Goal: Task Accomplishment & Management: Use online tool/utility

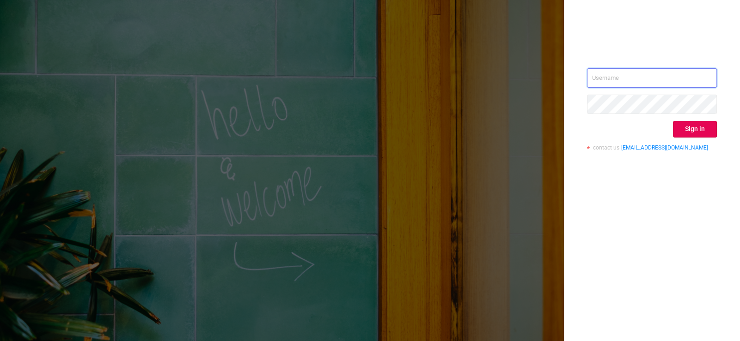
click at [630, 78] on input "text" at bounding box center [652, 77] width 130 height 19
type input "[EMAIL_ADDRESS][DOMAIN_NAME]"
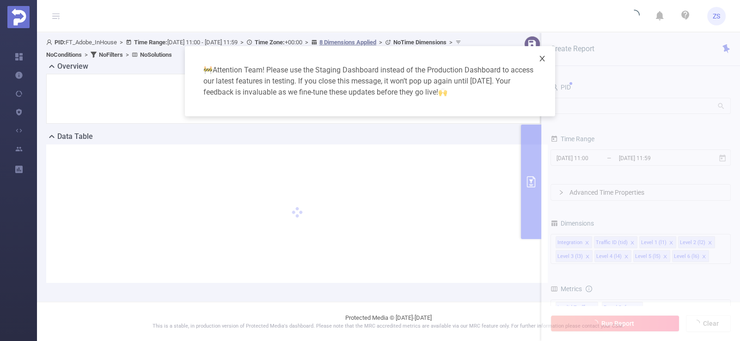
click at [538, 58] on icon "icon: close" at bounding box center [541, 58] width 7 height 7
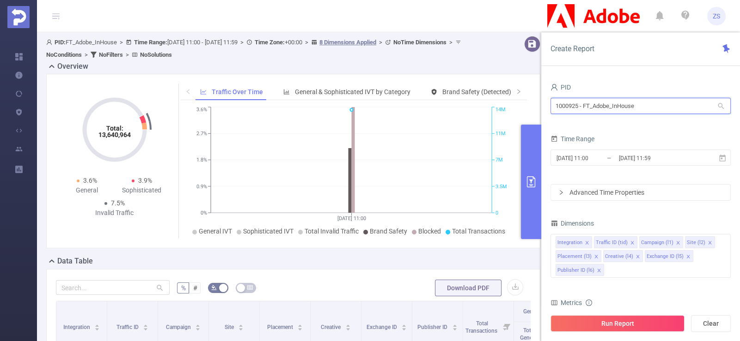
click at [584, 106] on input "1000925 - FT_Adobe_InHouse" at bounding box center [640, 106] width 180 height 16
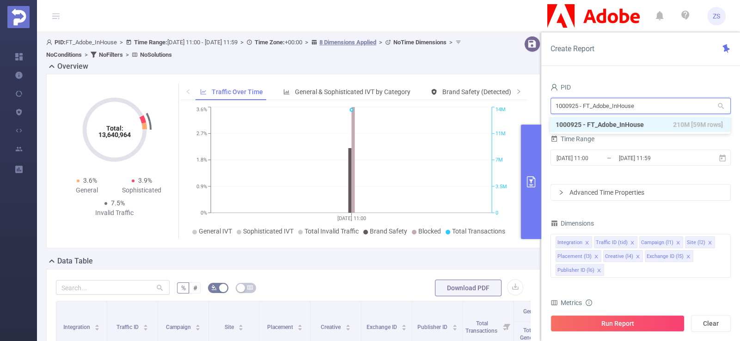
click at [584, 106] on input "1000925 - FT_Adobe_InHouse" at bounding box center [640, 106] width 180 height 16
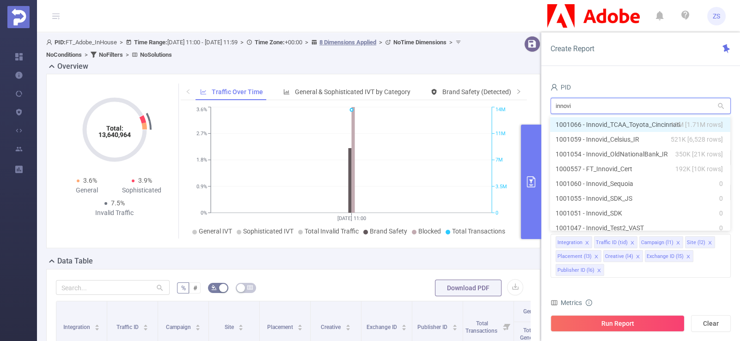
type input "innovid"
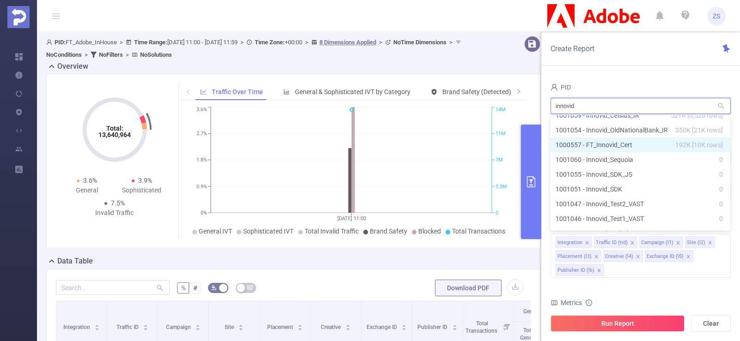
scroll to position [36, 0]
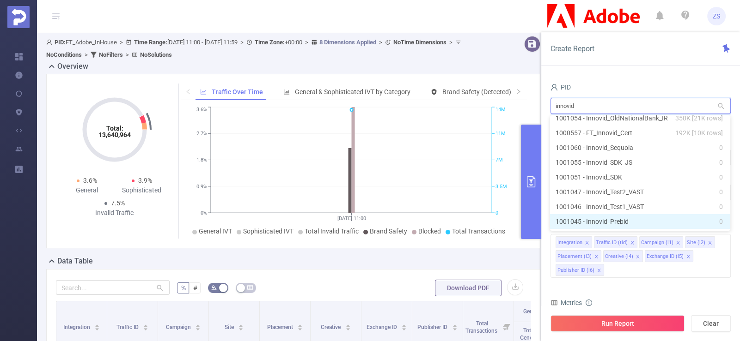
click at [637, 221] on li "1001045 - Innovid_Prebid 0" at bounding box center [640, 221] width 180 height 15
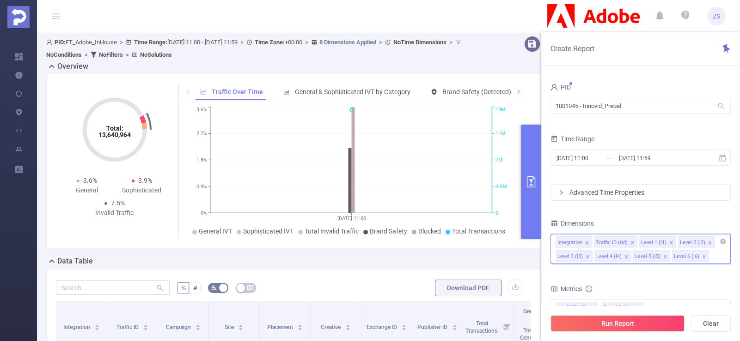
click at [710, 260] on input at bounding box center [712, 256] width 5 height 12
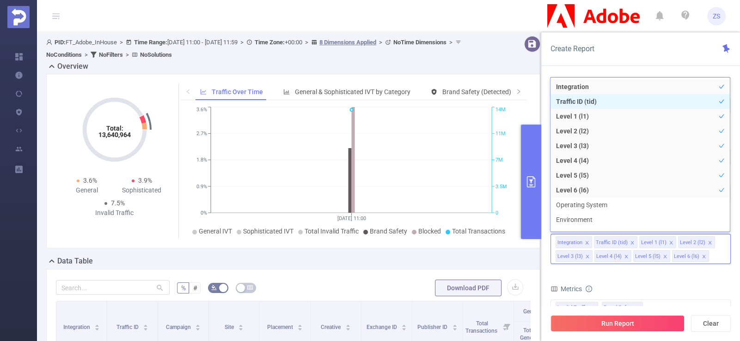
click at [606, 100] on li "Traffic ID (tid)" at bounding box center [639, 101] width 179 height 15
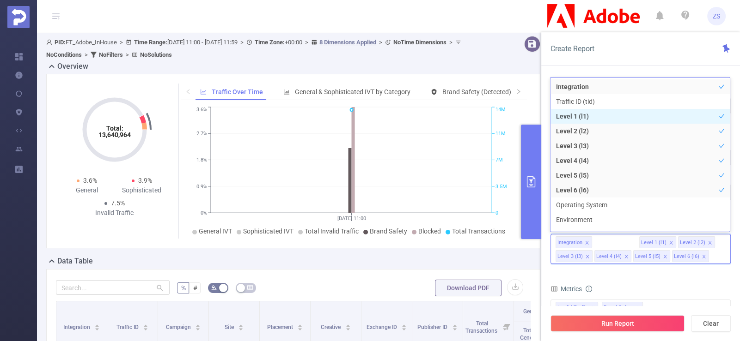
click at [606, 118] on li "Level 1 (l1)" at bounding box center [639, 116] width 179 height 15
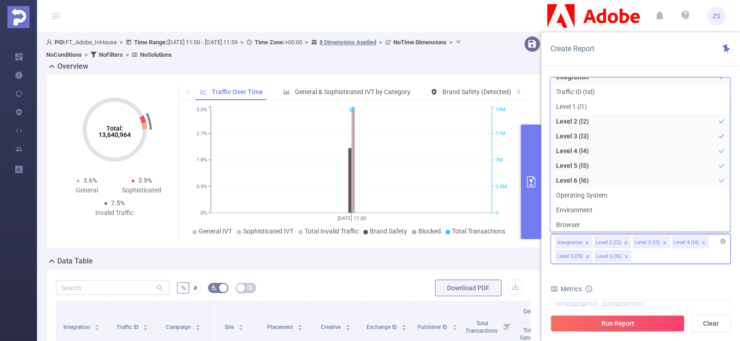
scroll to position [2, 0]
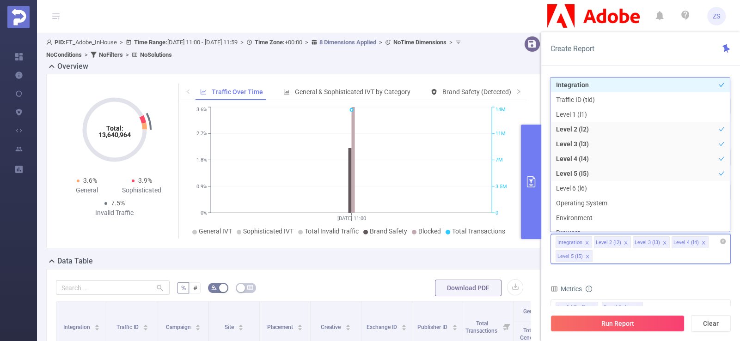
click at [636, 261] on div "Integration Level 2 (l2) Level 3 (l3) Level 4 (l4) Level 5 (l5)" at bounding box center [640, 249] width 180 height 30
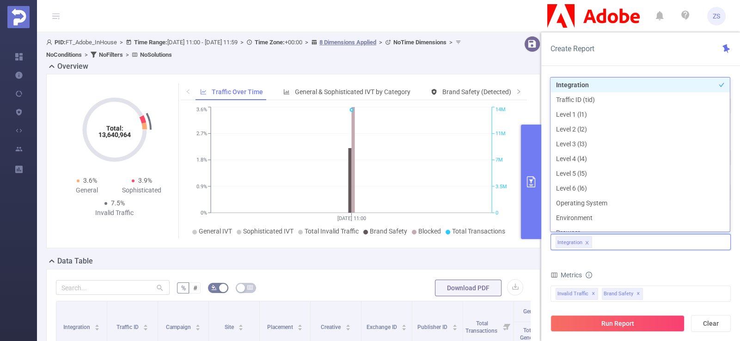
click at [650, 272] on div "Metrics" at bounding box center [640, 276] width 180 height 15
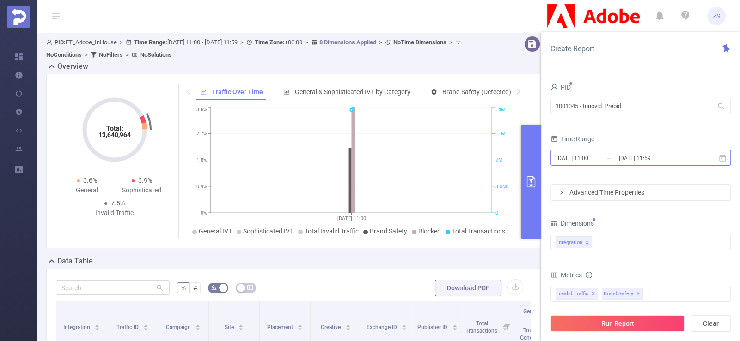
click at [637, 158] on input "[DATE] 11:59" at bounding box center [655, 158] width 75 height 12
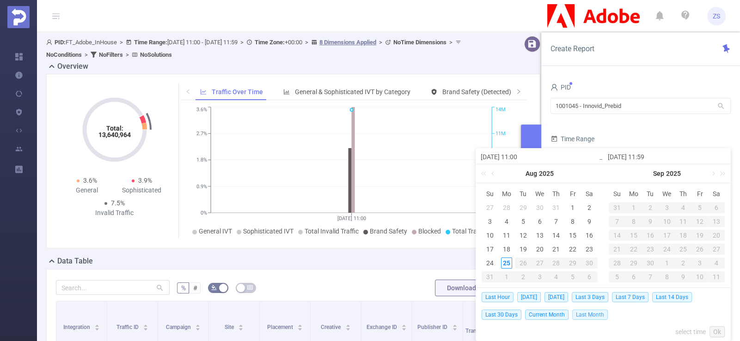
click at [595, 313] on span "Last Month" at bounding box center [590, 315] width 36 height 10
type input "[DATE] 00:00"
type input "[DATE] 23:59"
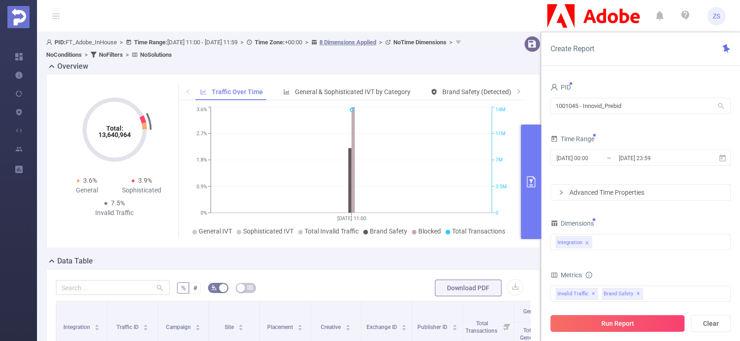
click at [637, 322] on button "Run Report" at bounding box center [617, 323] width 134 height 17
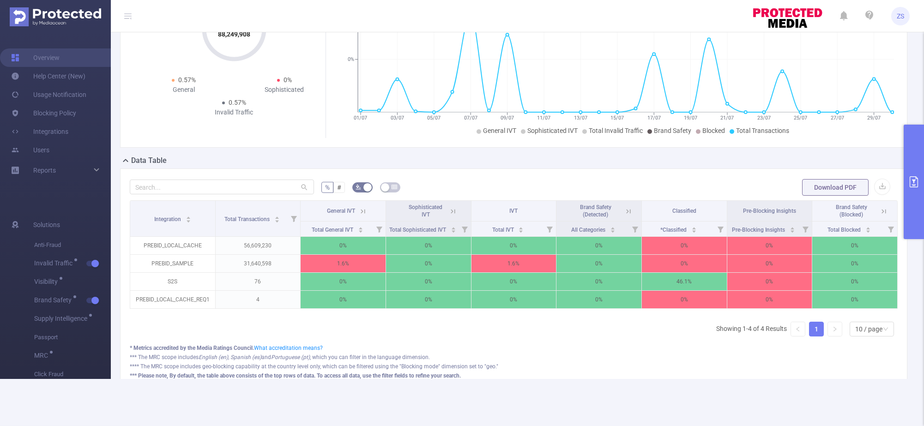
scroll to position [92, 0]
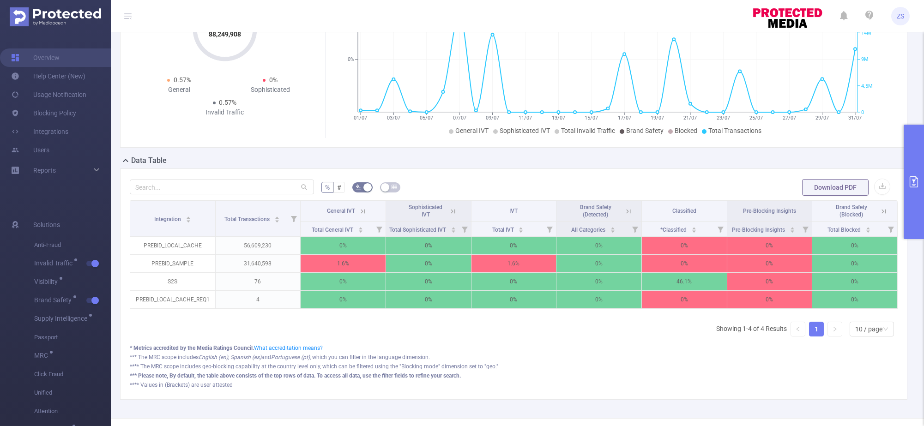
click at [128, 16] on icon at bounding box center [127, 15] width 7 height 7
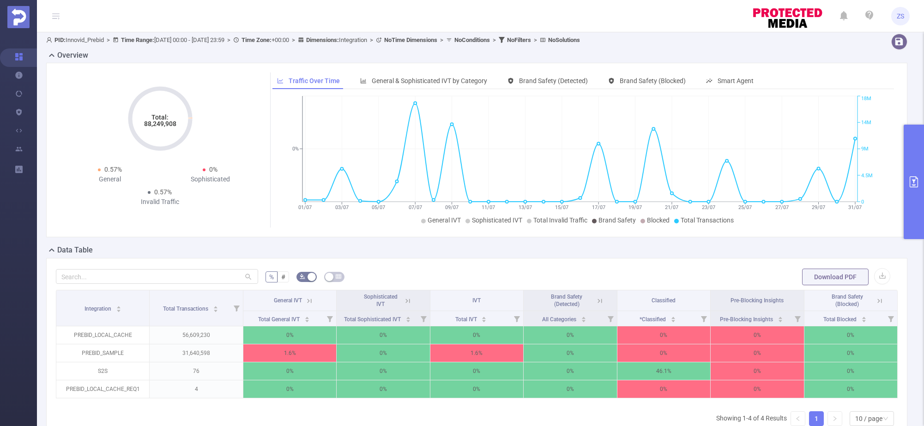
scroll to position [0, 0]
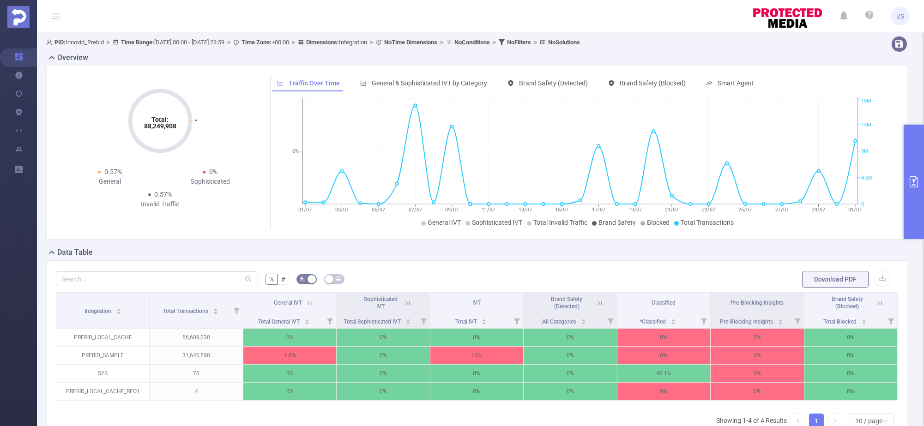
click at [596, 299] on icon at bounding box center [600, 303] width 8 height 8
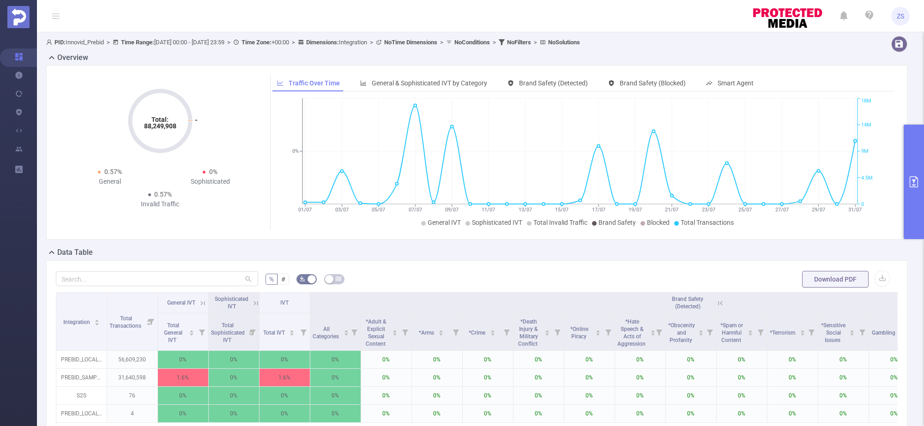
click at [721, 303] on icon at bounding box center [720, 303] width 8 height 8
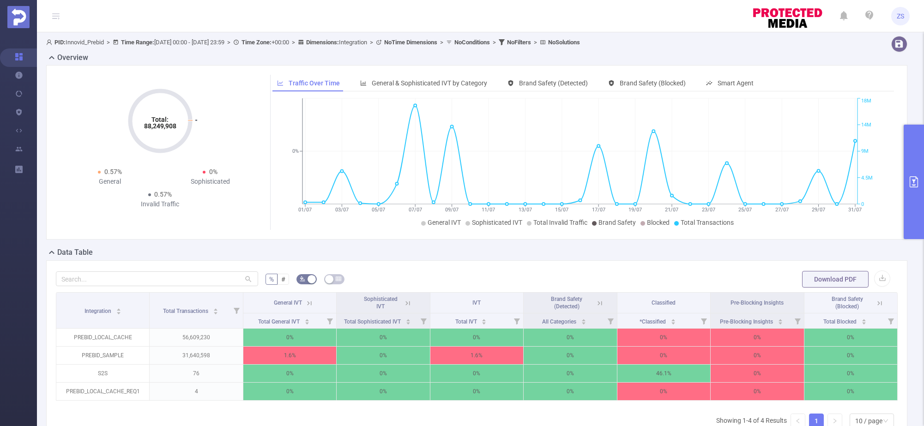
click at [739, 202] on button "primary" at bounding box center [914, 182] width 20 height 115
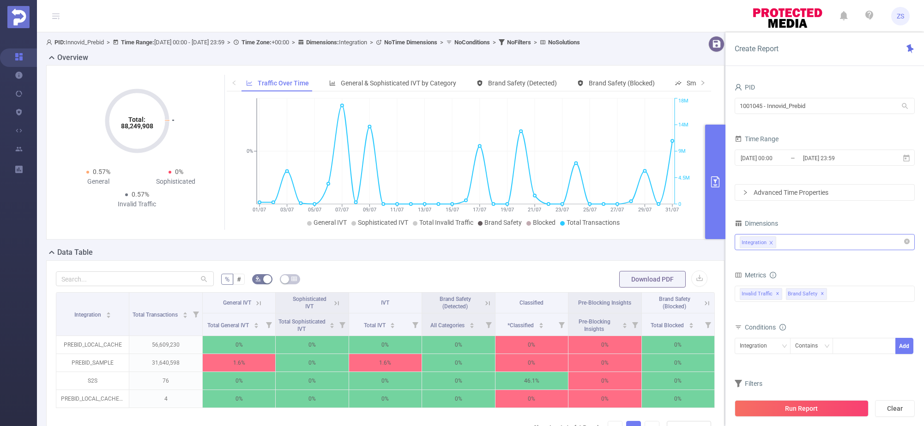
click at [739, 245] on div "Integration" at bounding box center [825, 242] width 170 height 15
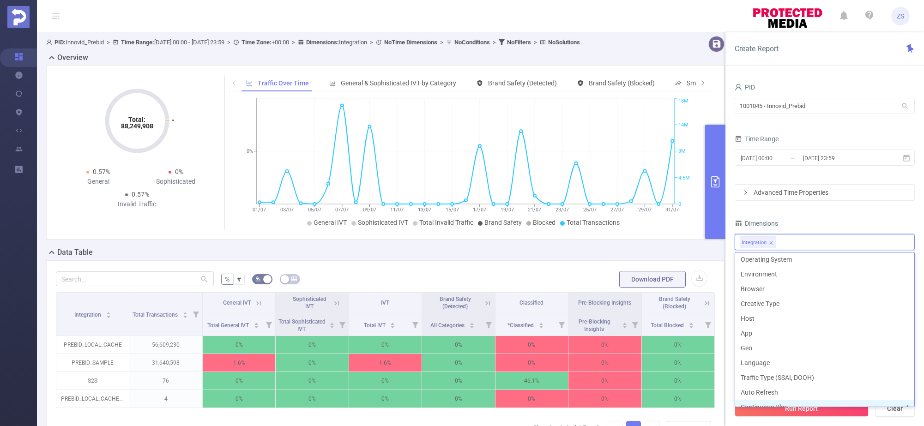
scroll to position [233, 0]
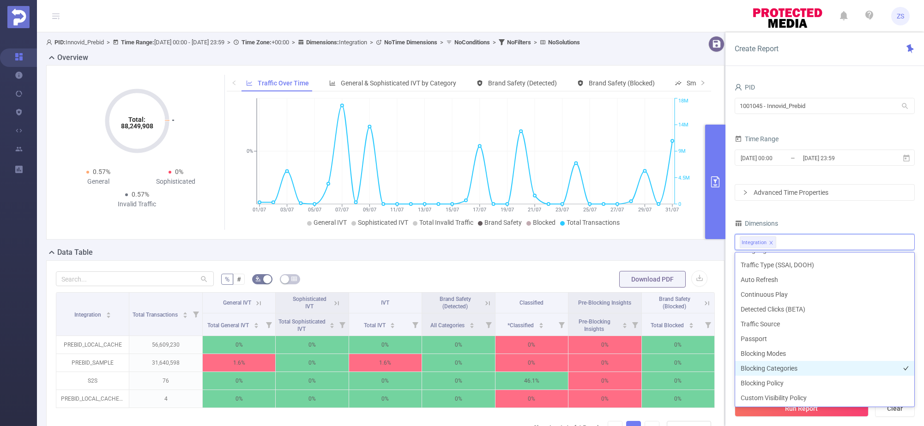
click at [739, 341] on li "Blocking Categories" at bounding box center [824, 368] width 179 height 15
click at [739, 341] on li "Blocking Modes" at bounding box center [824, 353] width 179 height 15
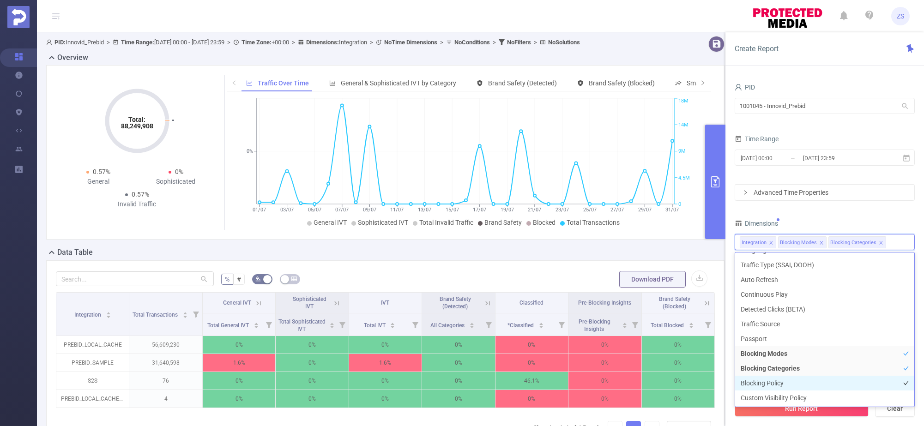
click at [739, 341] on li "Blocking Policy" at bounding box center [824, 383] width 179 height 15
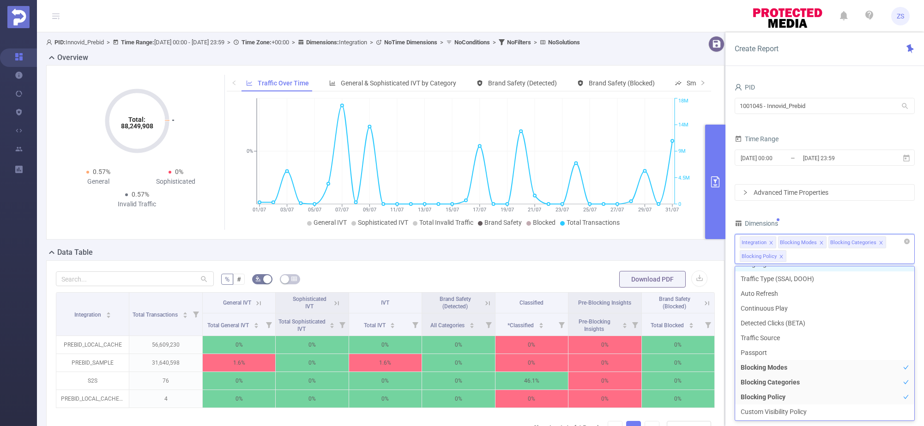
scroll to position [224, 0]
click at [739, 216] on div "PID 1001045 - Innovid_Prebid 1001045 - Innovid_Prebid Time Range [DATE] 00:00 _…" at bounding box center [825, 259] width 180 height 356
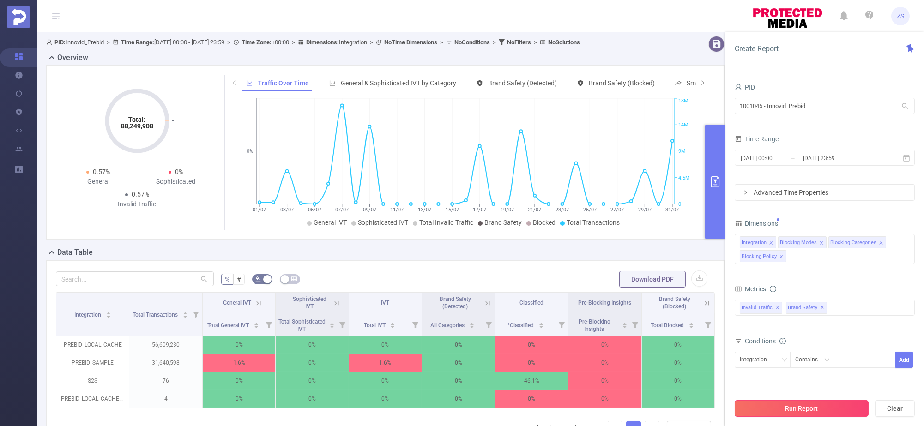
click at [739, 341] on button "Run Report" at bounding box center [802, 408] width 134 height 17
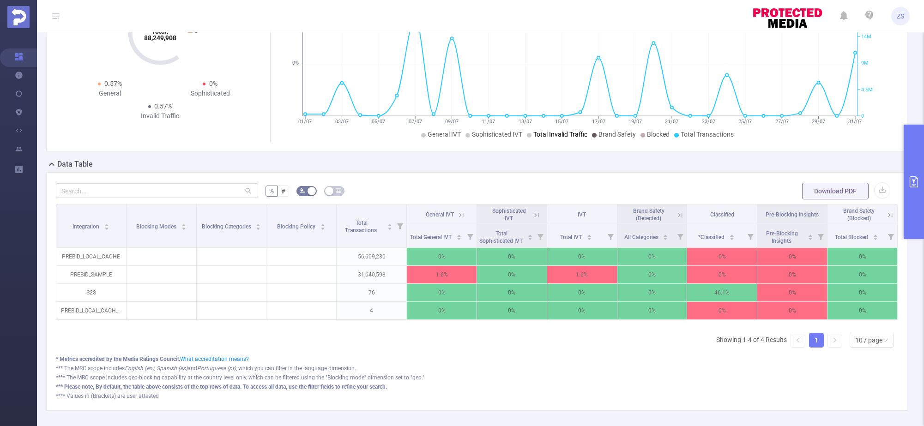
scroll to position [88, 0]
click at [739, 154] on button "primary" at bounding box center [914, 182] width 20 height 115
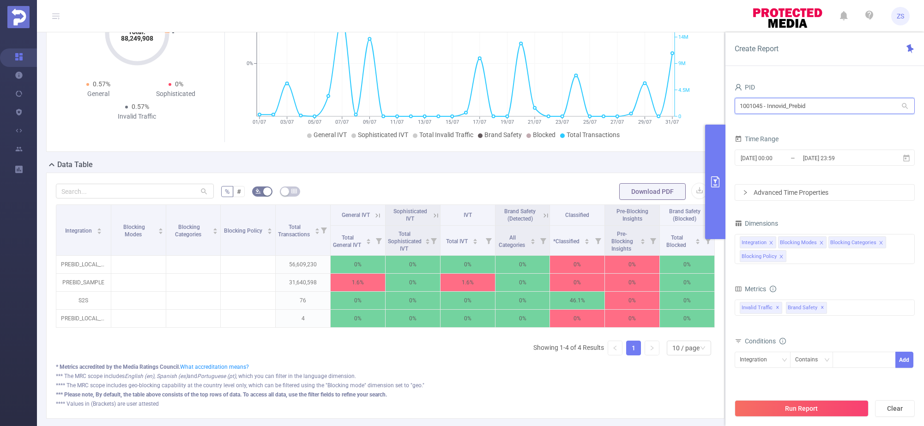
click at [739, 107] on input "1001045 - Innovid_Prebid" at bounding box center [825, 106] width 180 height 16
type input "ן"
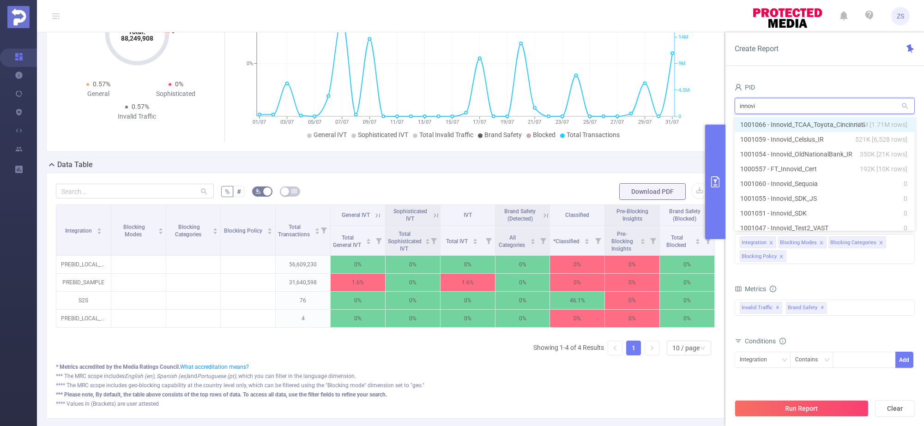
type input "innovi"
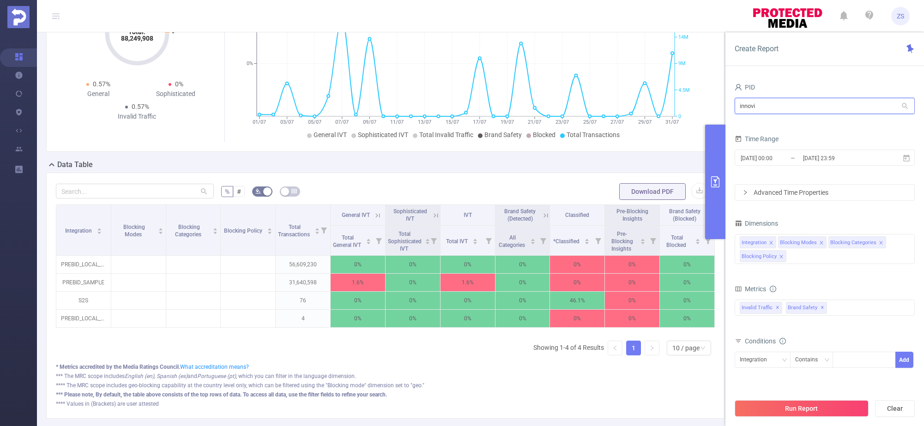
click at [739, 104] on input "innovi" at bounding box center [825, 106] width 180 height 16
